Goal: Register for event/course

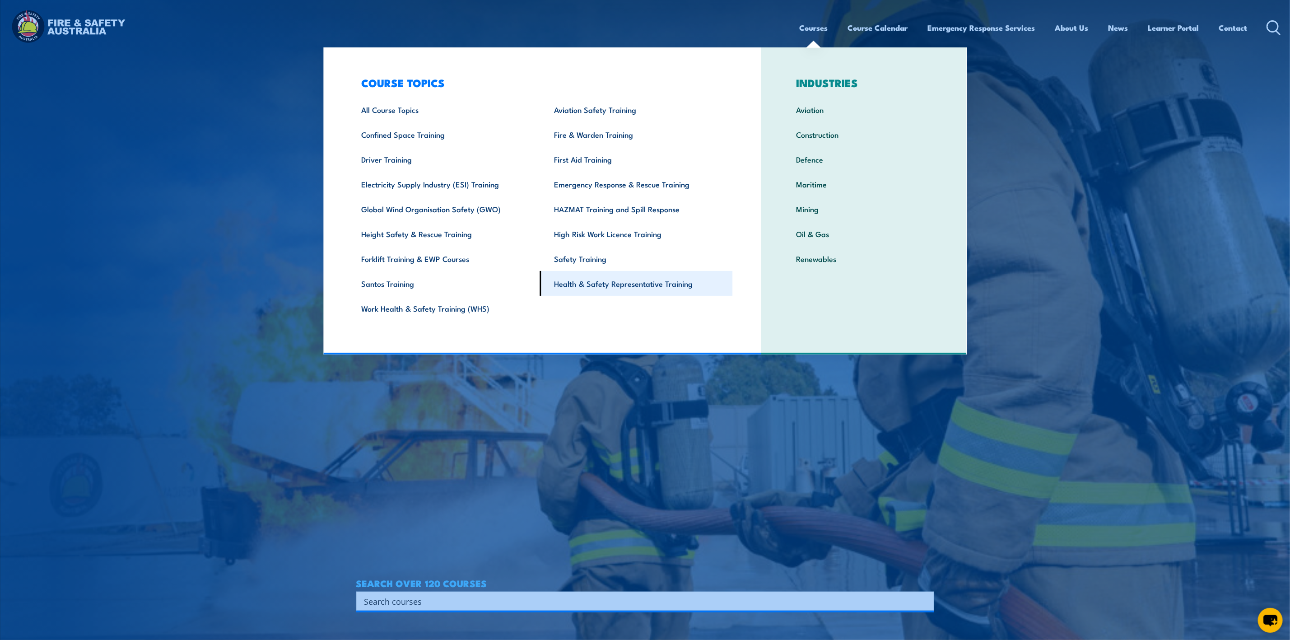
click at [592, 286] on link "Health & Safety Representative Training" at bounding box center [636, 283] width 193 height 25
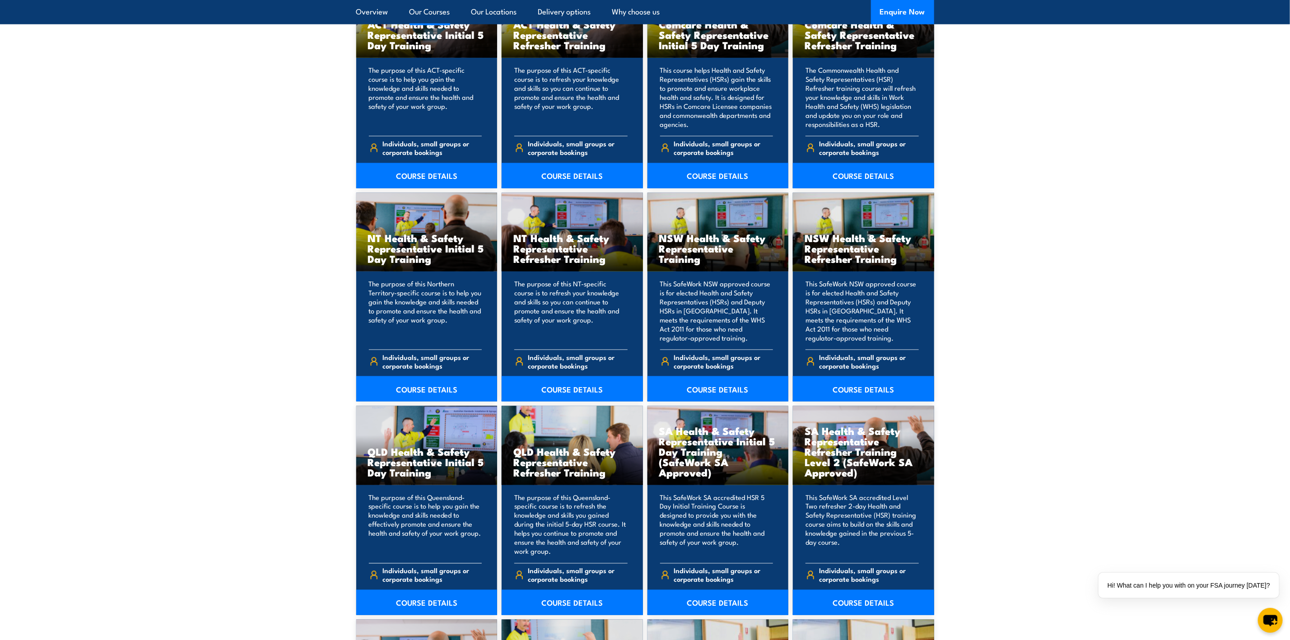
scroll to position [813, 0]
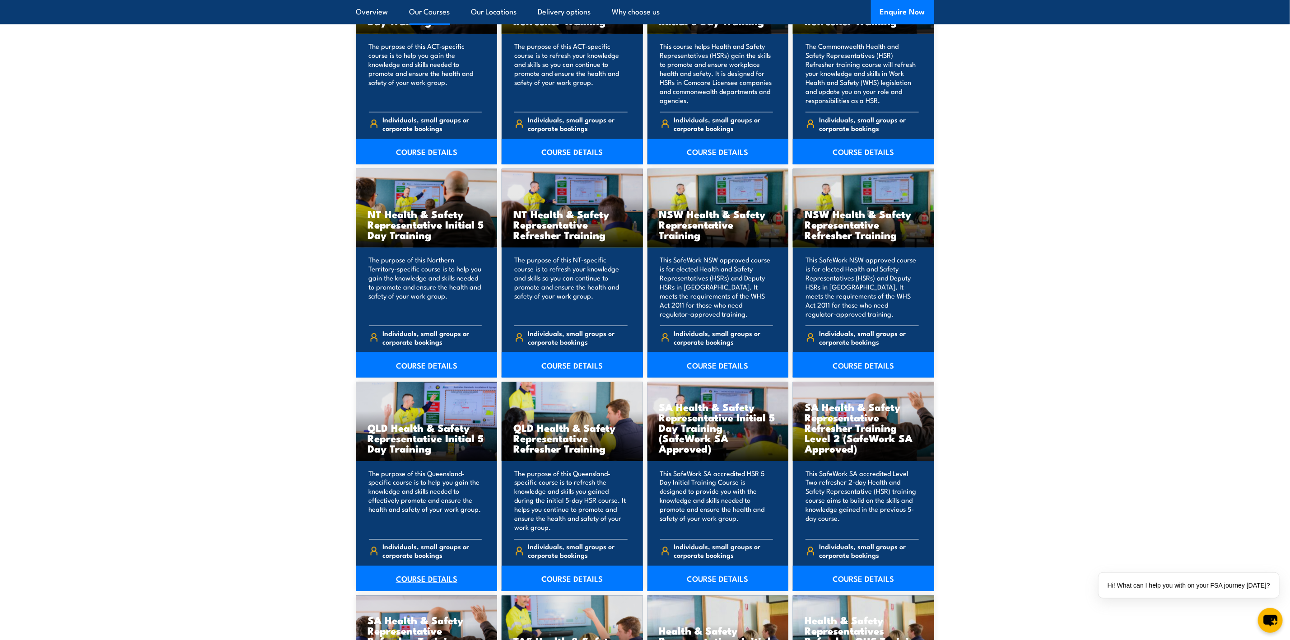
click at [420, 581] on link "COURSE DETAILS" at bounding box center [426, 578] width 141 height 25
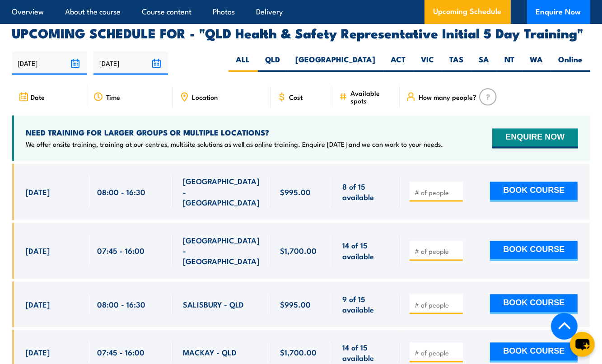
scroll to position [1727, 0]
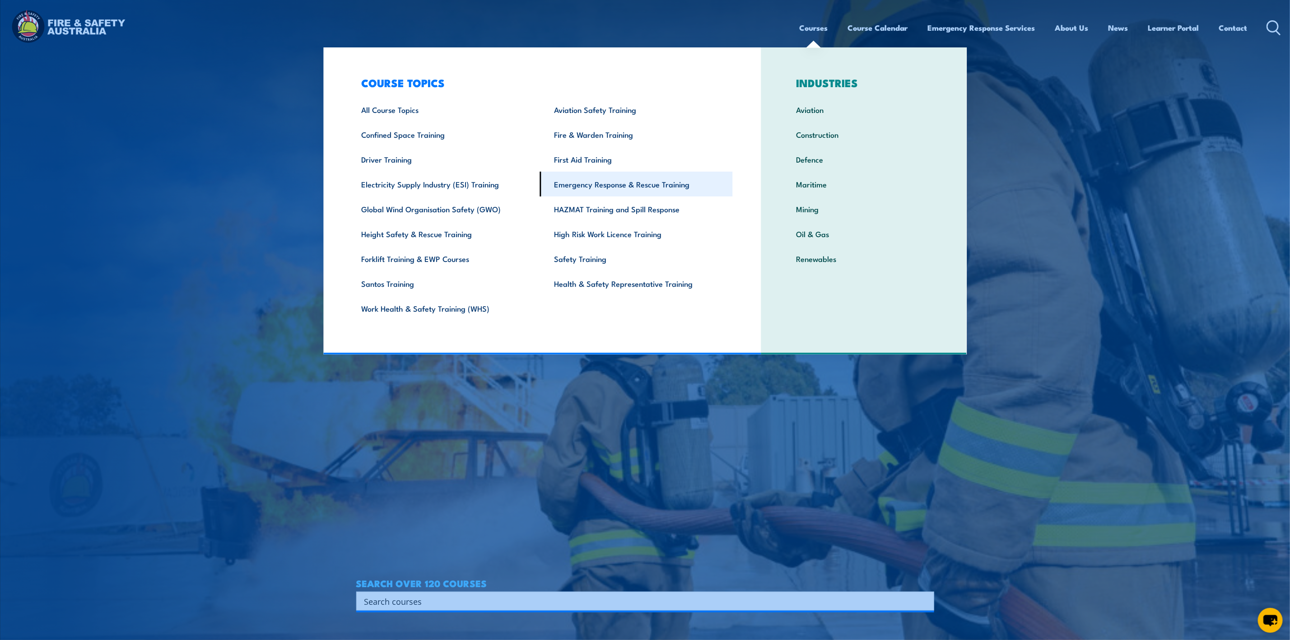
click at [614, 177] on link "Emergency Response & Rescue Training" at bounding box center [636, 184] width 193 height 25
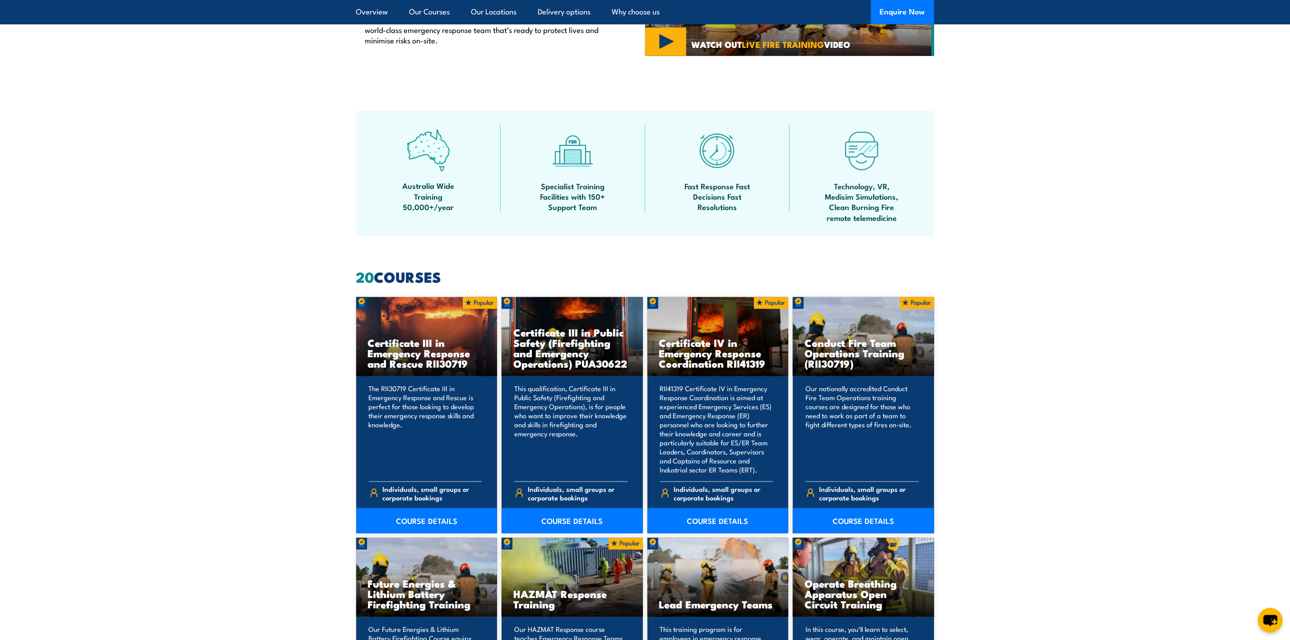
scroll to position [474, 0]
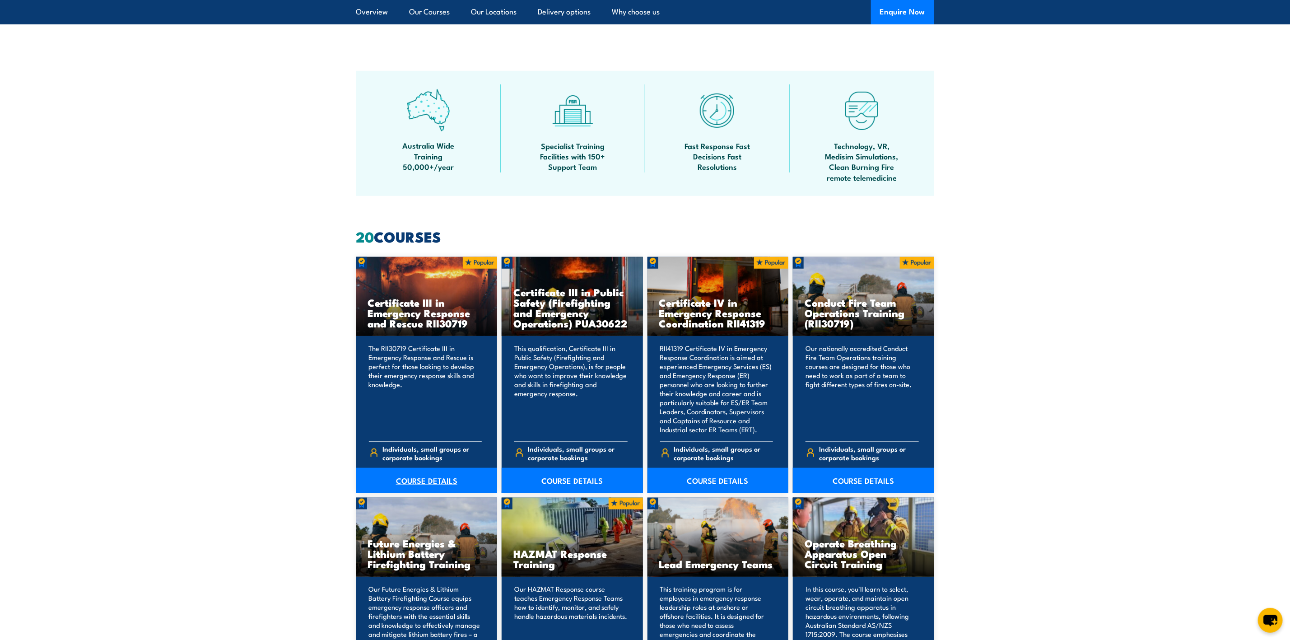
click at [437, 477] on link "COURSE DETAILS" at bounding box center [426, 480] width 141 height 25
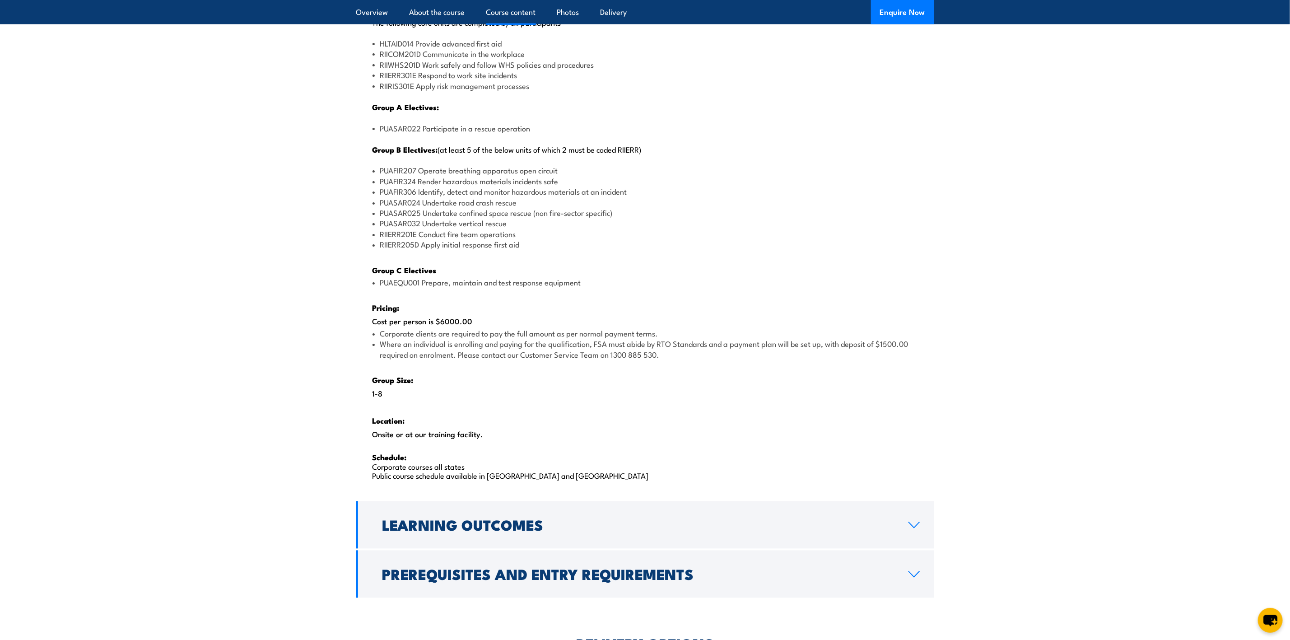
scroll to position [1152, 0]
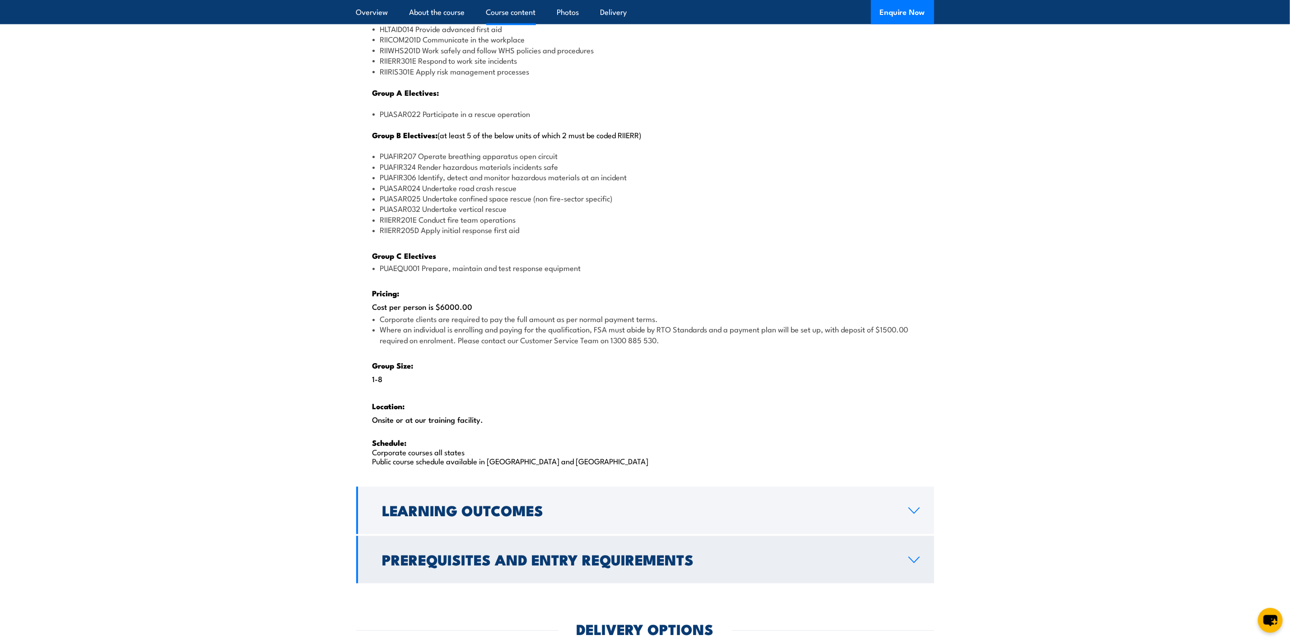
click at [905, 553] on link "Prerequisites and Entry Requirements" at bounding box center [645, 559] width 578 height 47
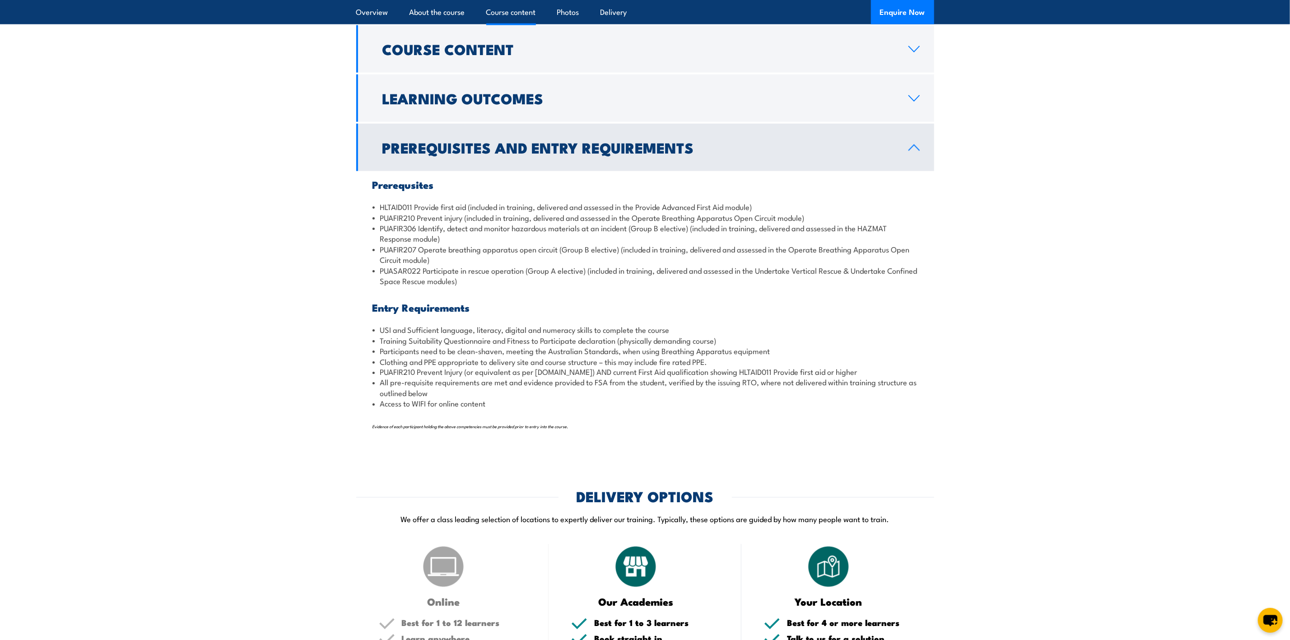
scroll to position [916, 0]
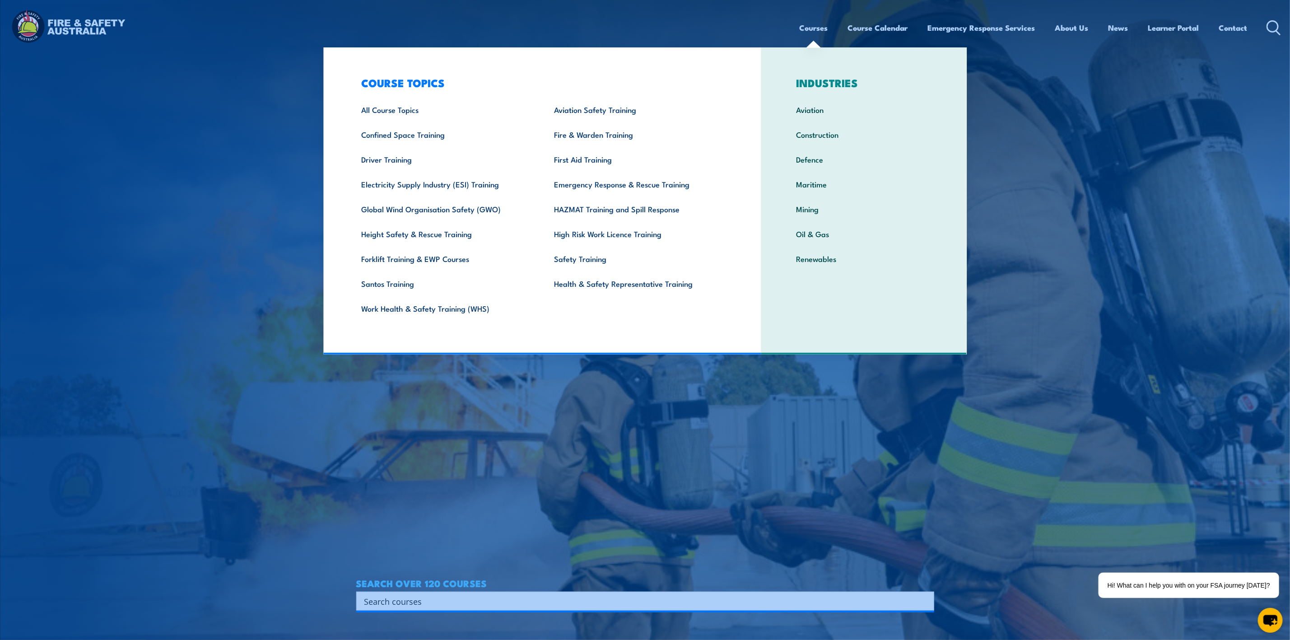
click at [809, 26] on link "Courses" at bounding box center [814, 28] width 28 height 24
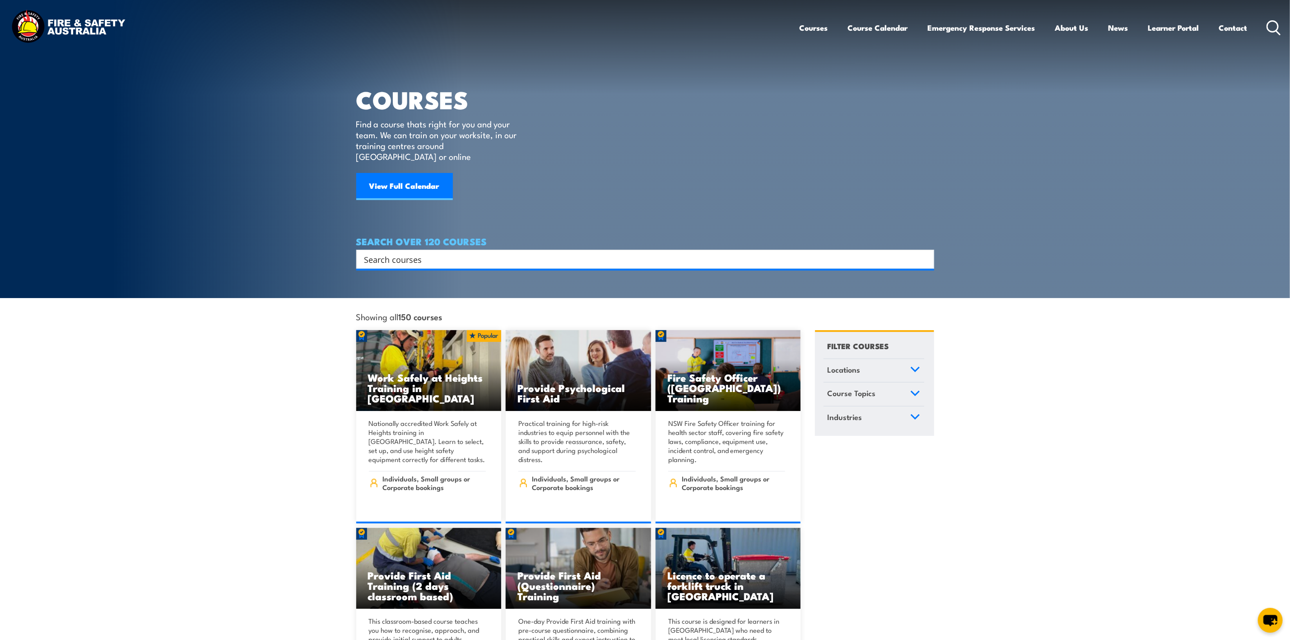
click at [519, 252] on input "Search input" at bounding box center [639, 259] width 550 height 14
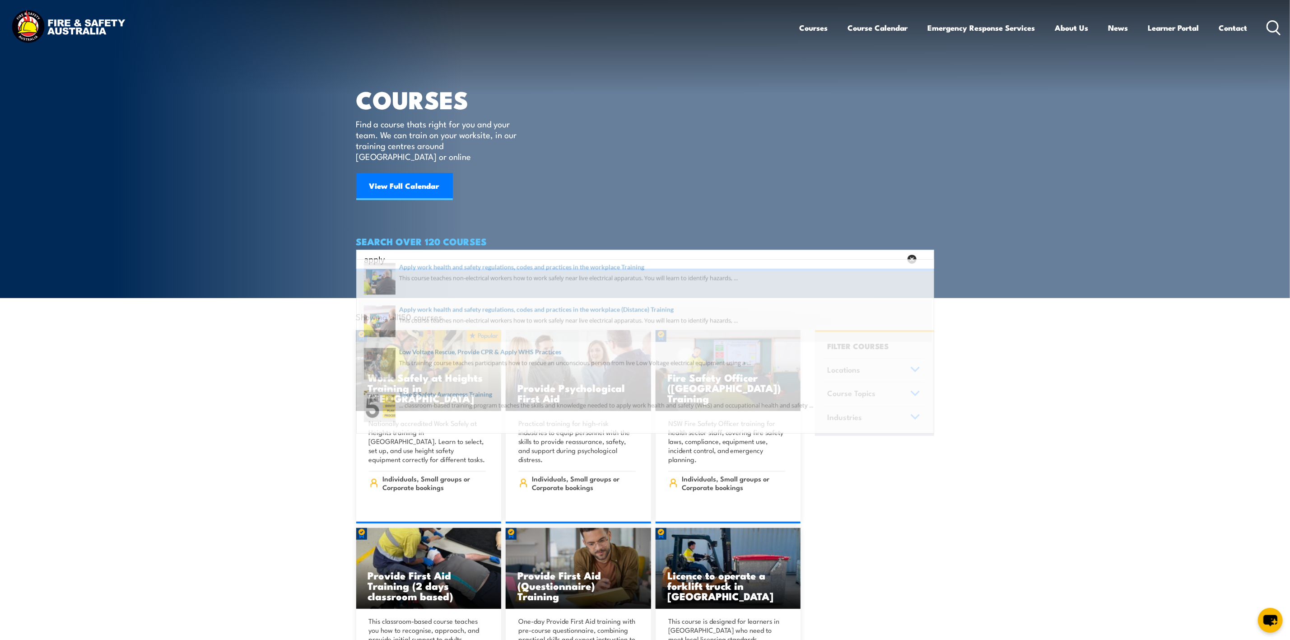
type input "apply"
click at [535, 317] on span at bounding box center [645, 329] width 573 height 42
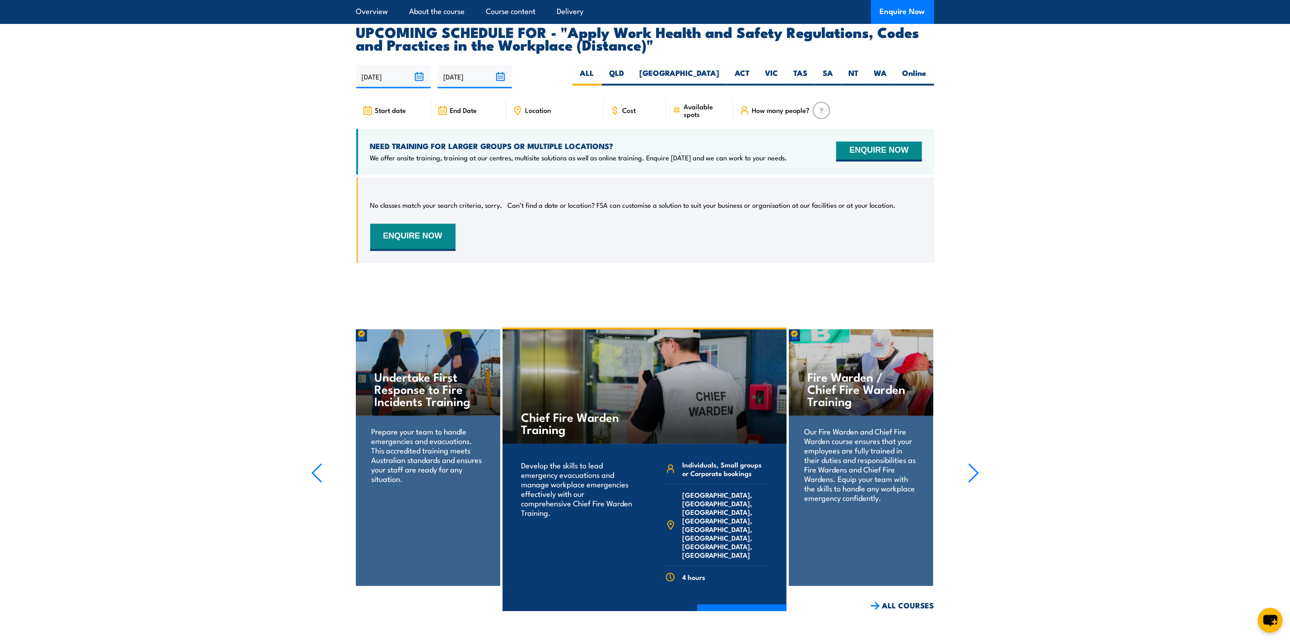
scroll to position [1084, 0]
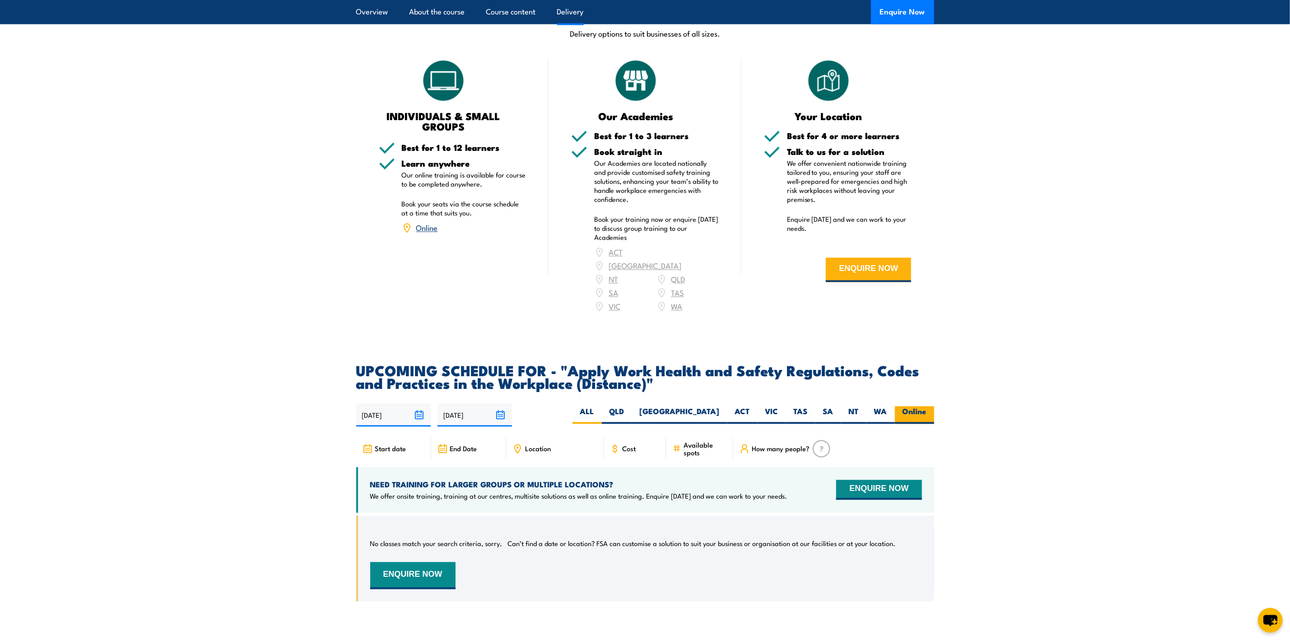
click at [919, 406] on label "Online" at bounding box center [914, 415] width 39 height 18
click at [927, 406] on input "Online" at bounding box center [930, 409] width 6 height 6
radio input "true"
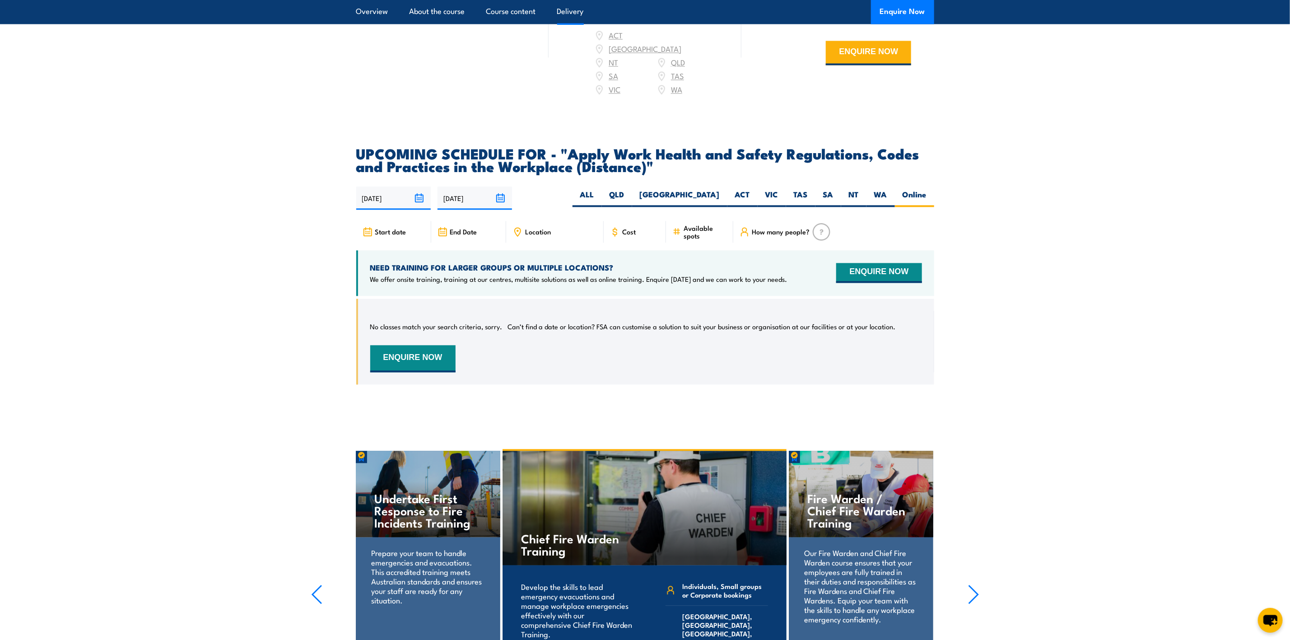
scroll to position [1162, 0]
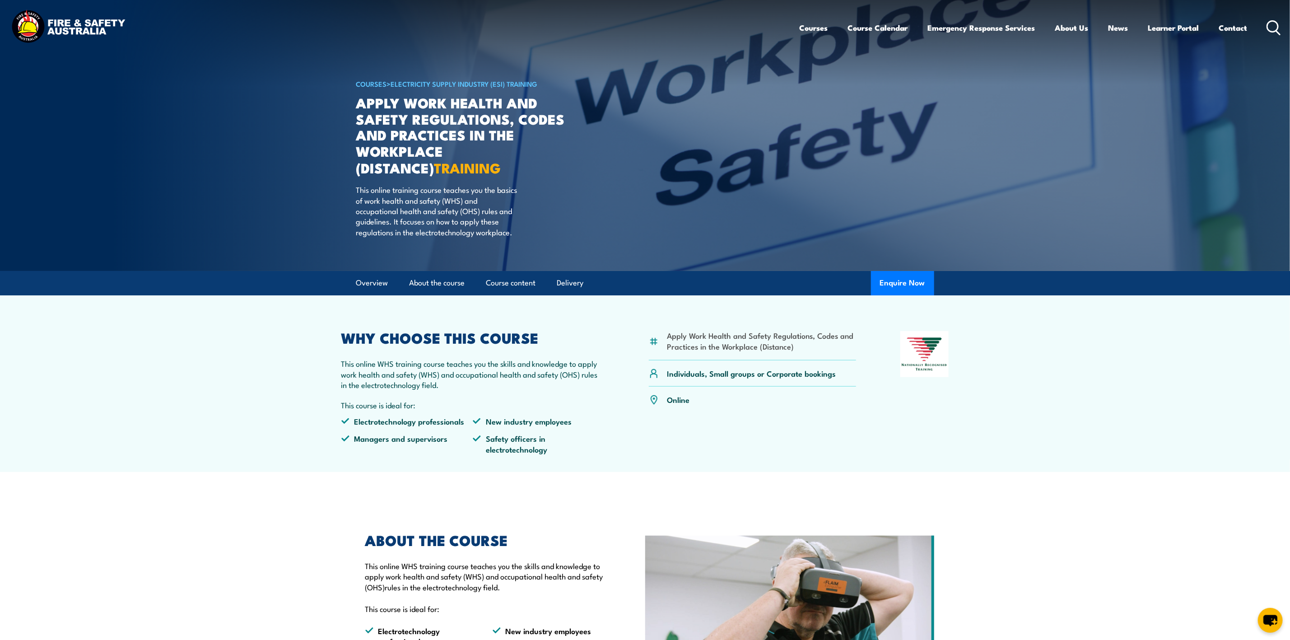
click at [1280, 22] on icon at bounding box center [1274, 27] width 14 height 15
click at [1275, 25] on icon at bounding box center [1274, 27] width 14 height 15
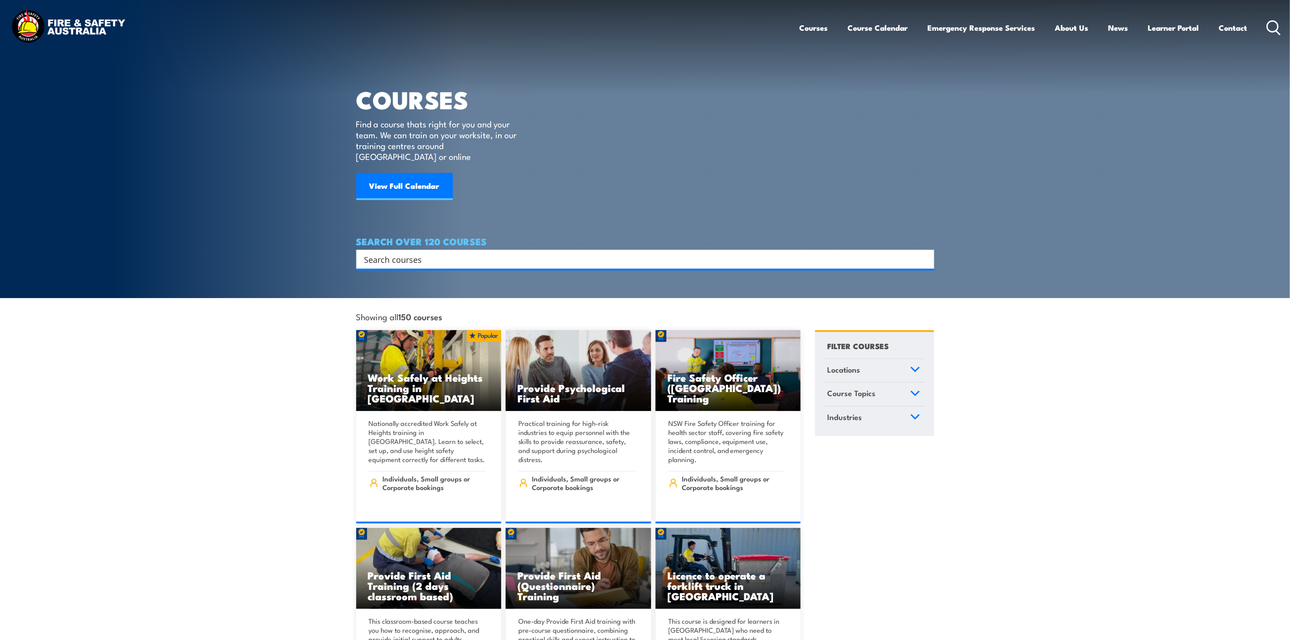
click at [412, 252] on input "Search input" at bounding box center [639, 259] width 550 height 14
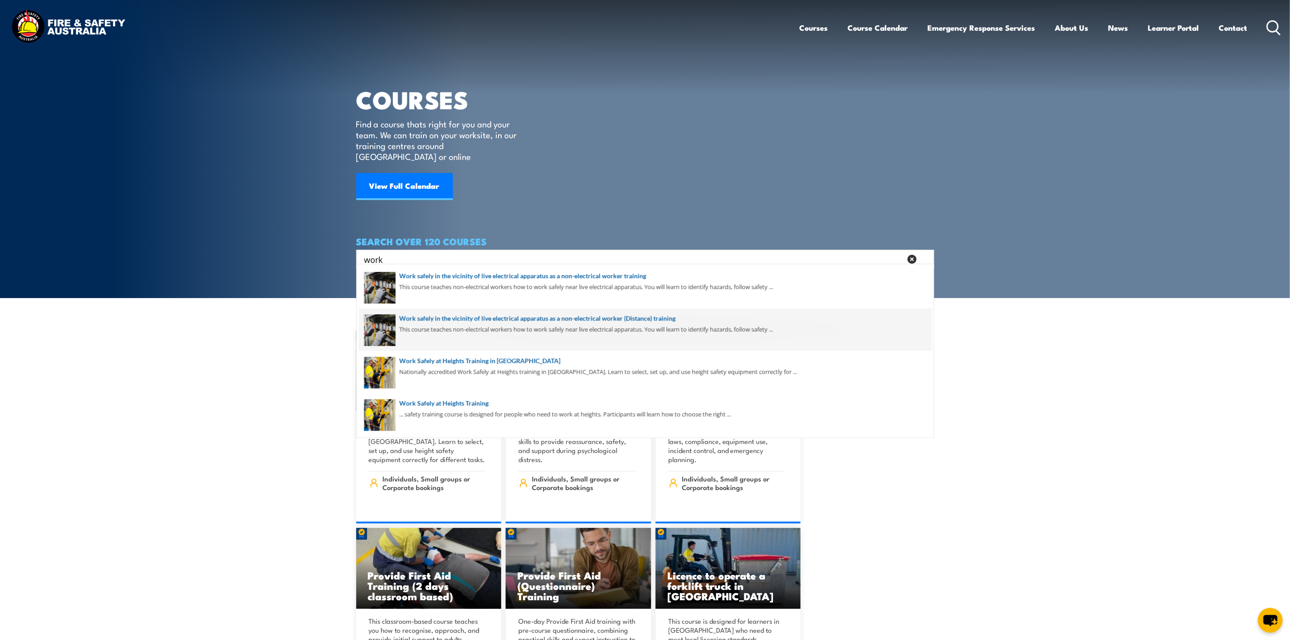
type input "work"
click at [432, 312] on span at bounding box center [645, 329] width 573 height 42
click at [434, 316] on span at bounding box center [645, 329] width 573 height 42
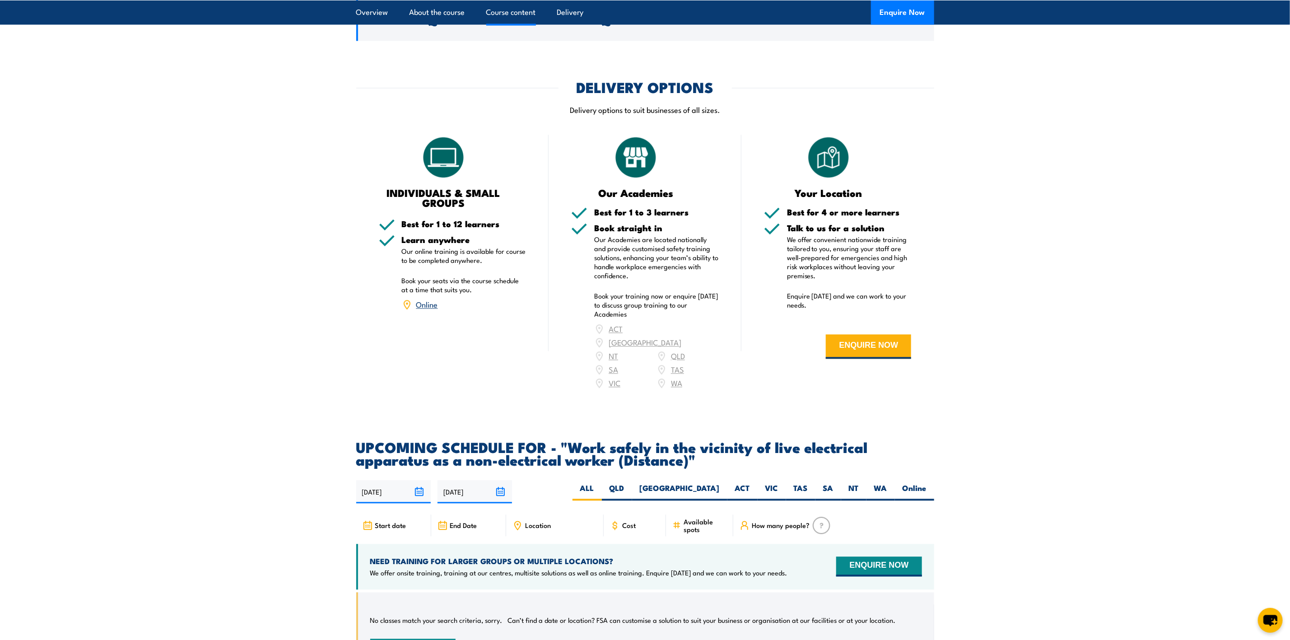
scroll to position [1355, 0]
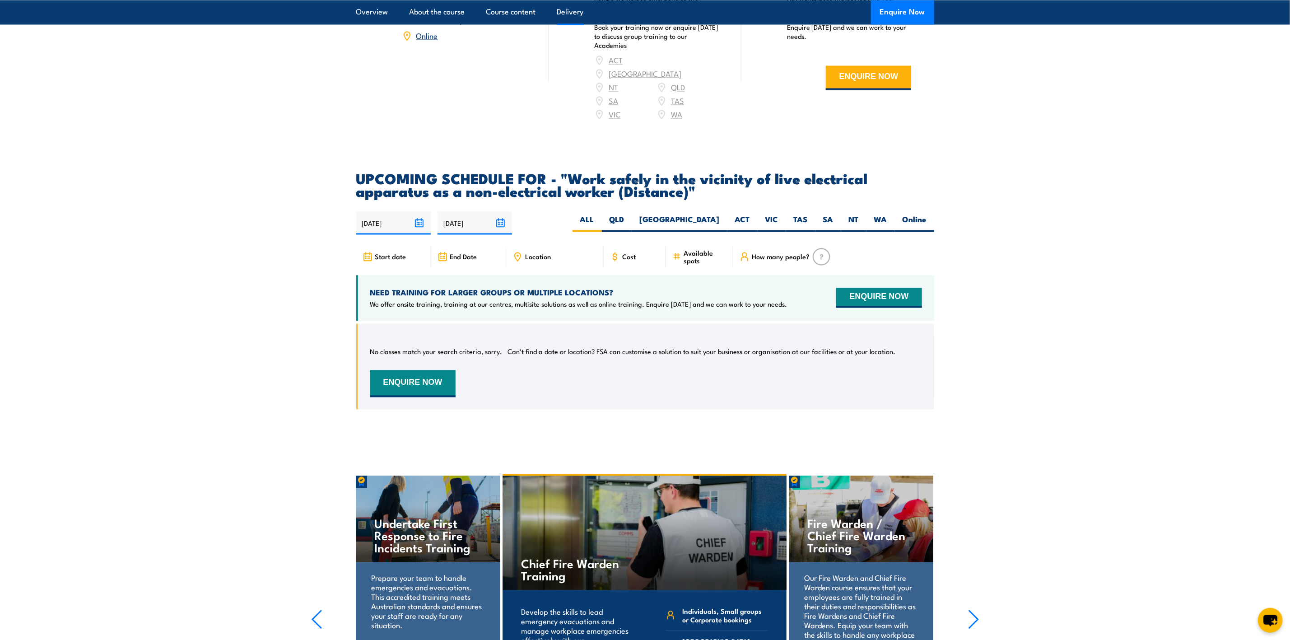
click at [923, 220] on div "30/09/2025 29/03/2026" at bounding box center [645, 222] width 578 height 23
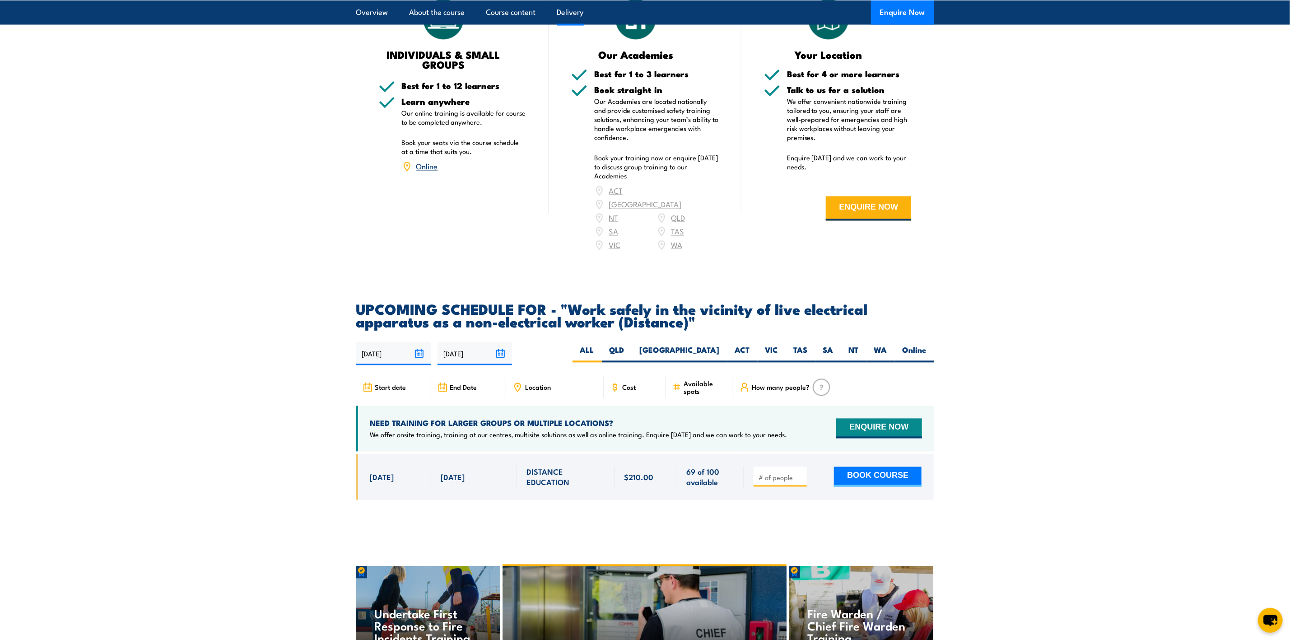
scroll to position [948, 0]
